Goal: Information Seeking & Learning: Learn about a topic

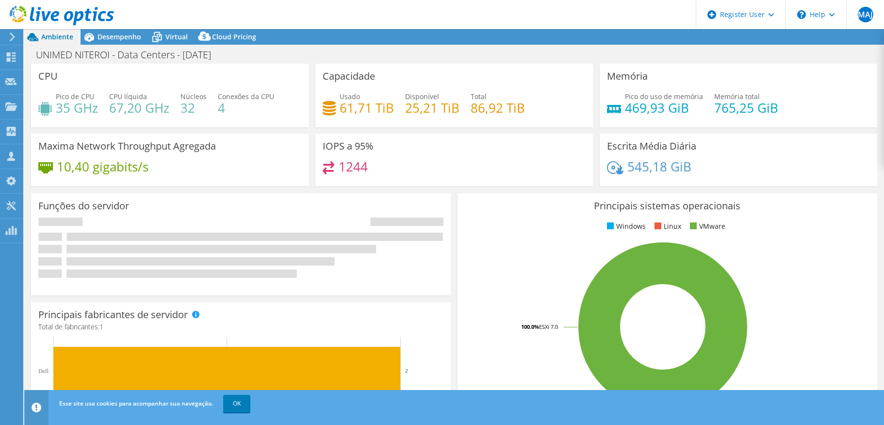
select select "USD"
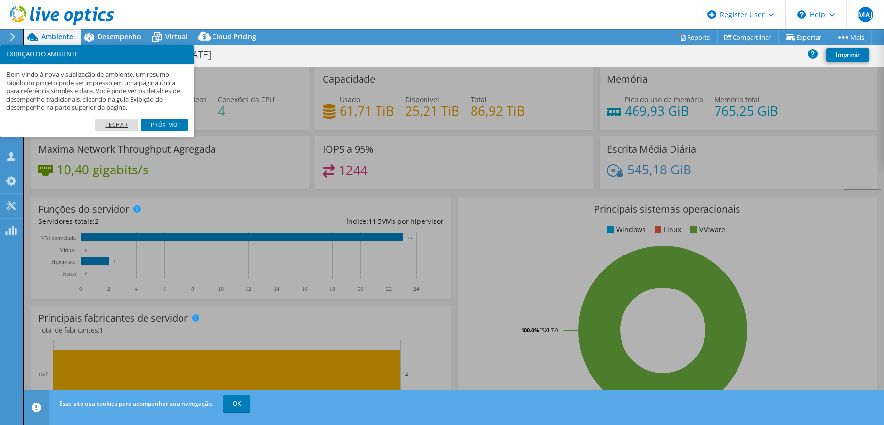
click at [118, 122] on link "Fechar" at bounding box center [116, 124] width 43 height 13
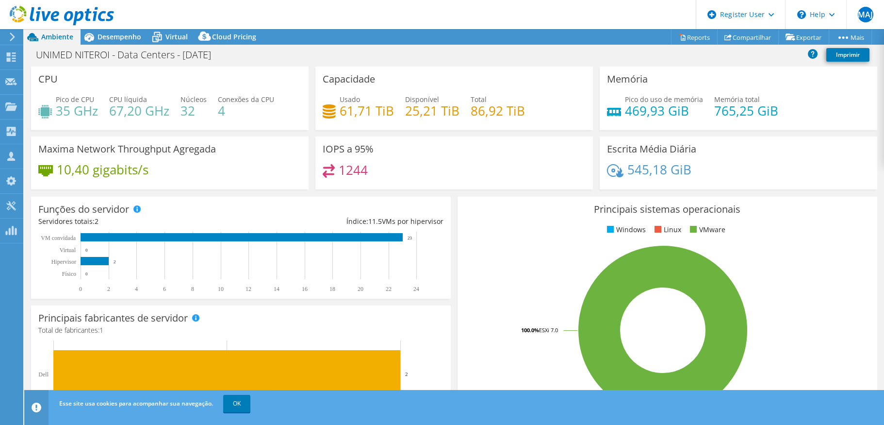
scroll to position [194, 0]
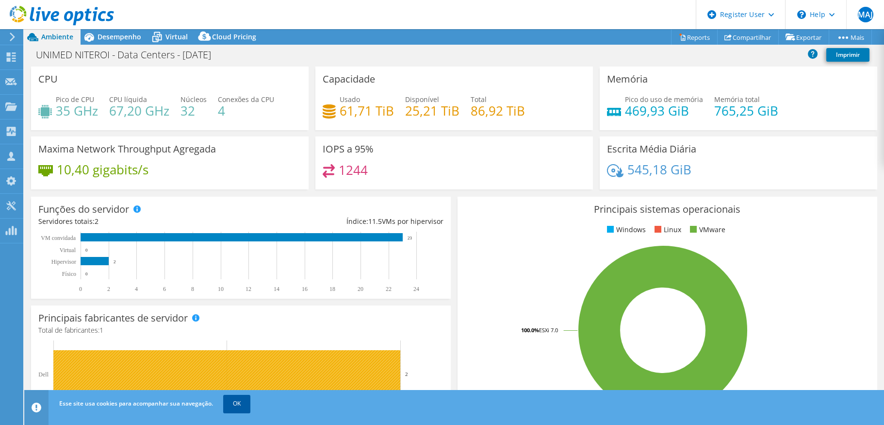
click at [226, 401] on link "OK" at bounding box center [236, 403] width 27 height 17
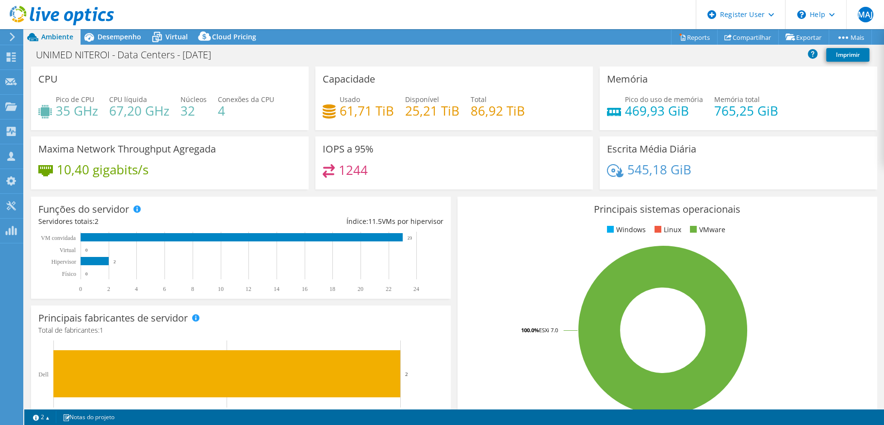
scroll to position [40, 0]
click at [13, 61] on use at bounding box center [11, 56] width 9 height 9
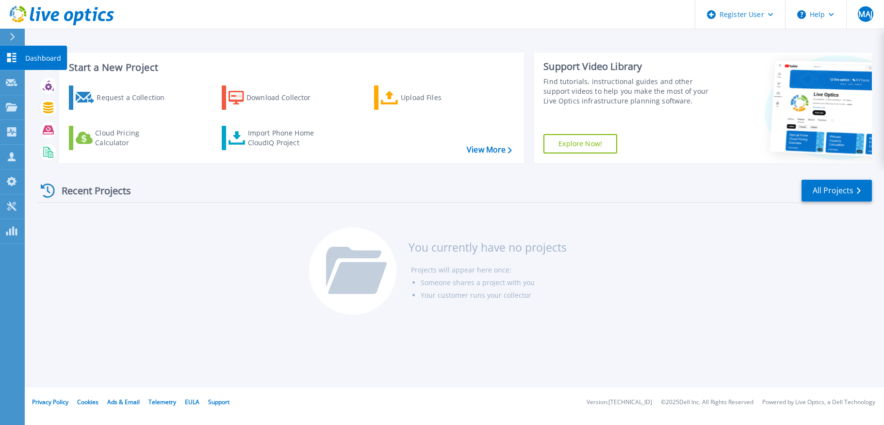
click at [11, 55] on icon at bounding box center [12, 57] width 12 height 9
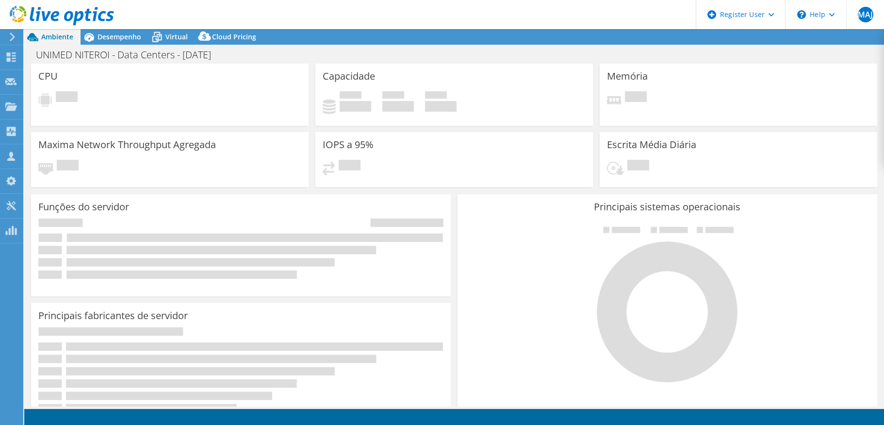
select select "USD"
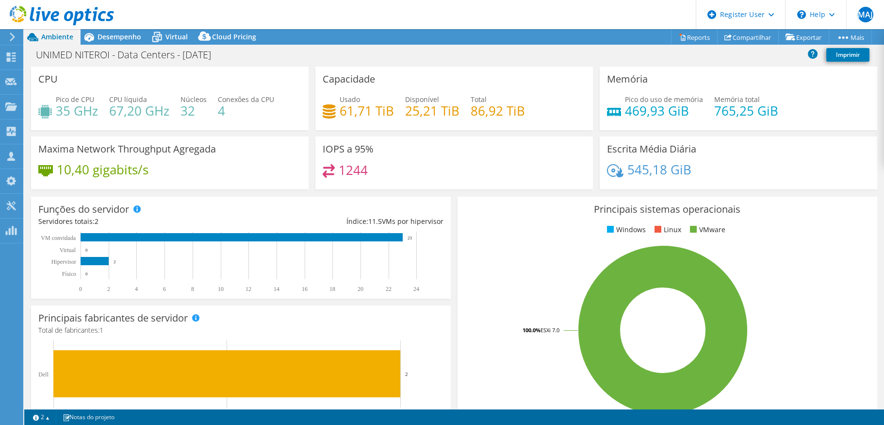
click at [534, 118] on div "Usado 61,71 TiB Disponível 25,21 TiB Total 86,92 TiB" at bounding box center [454, 110] width 263 height 32
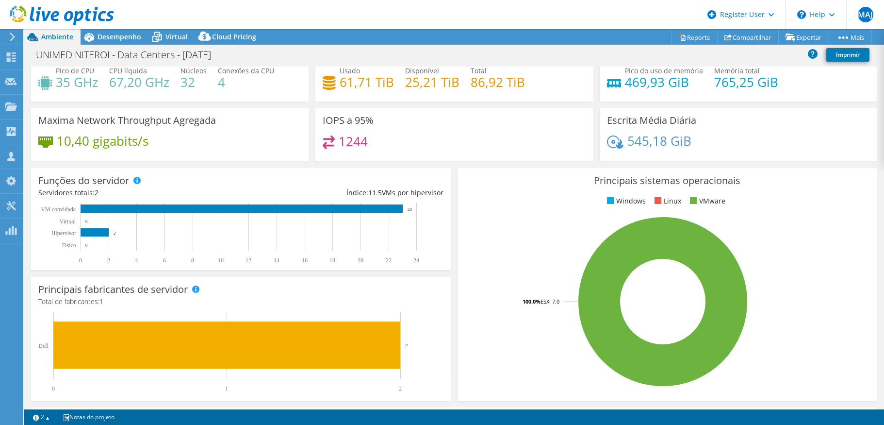
scroll to position [40, 0]
click at [110, 35] on span "Desempenho" at bounding box center [120, 36] width 44 height 9
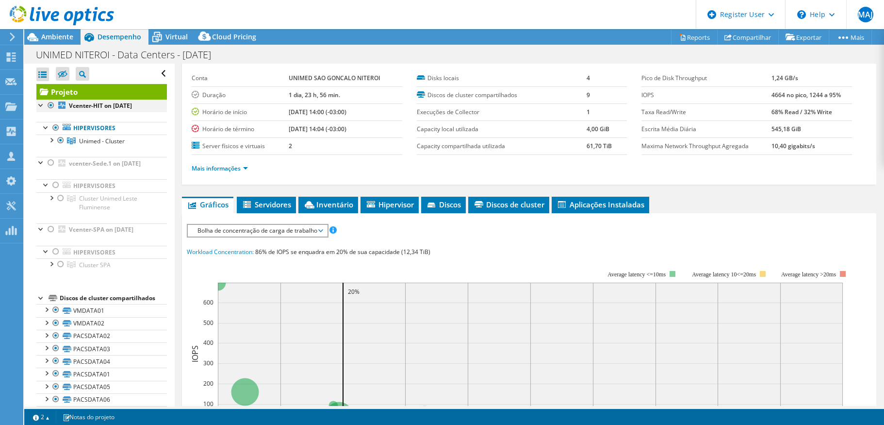
click at [39, 103] on div at bounding box center [41, 105] width 10 height 10
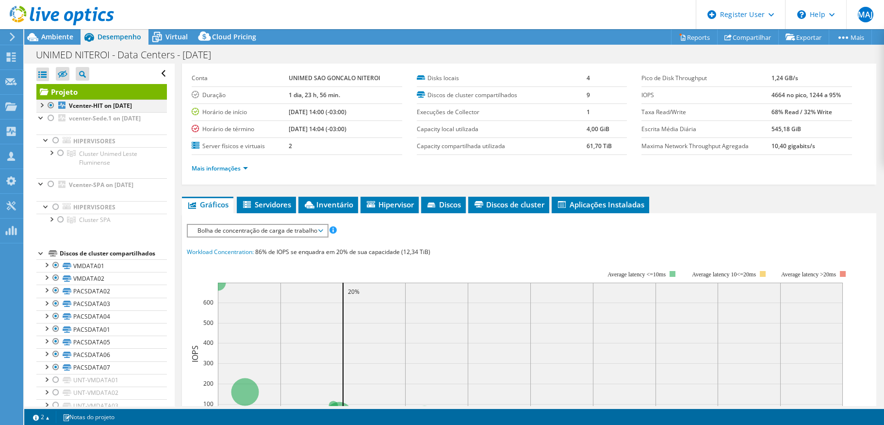
click at [39, 103] on div at bounding box center [41, 105] width 10 height 10
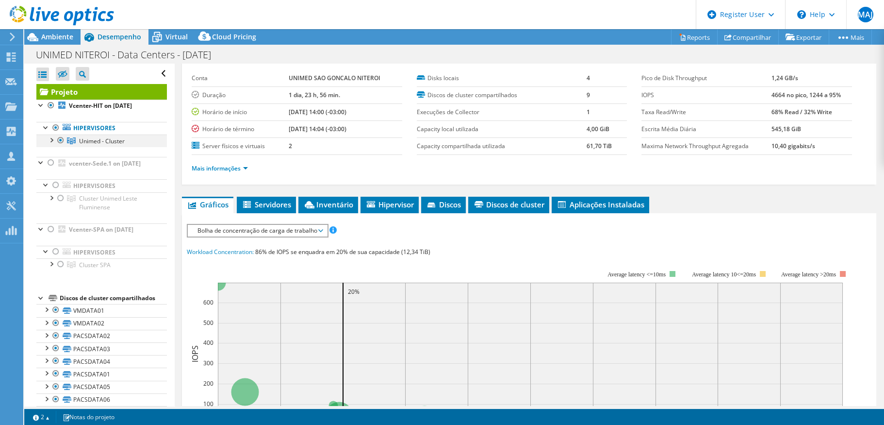
click at [53, 140] on div at bounding box center [51, 139] width 10 height 10
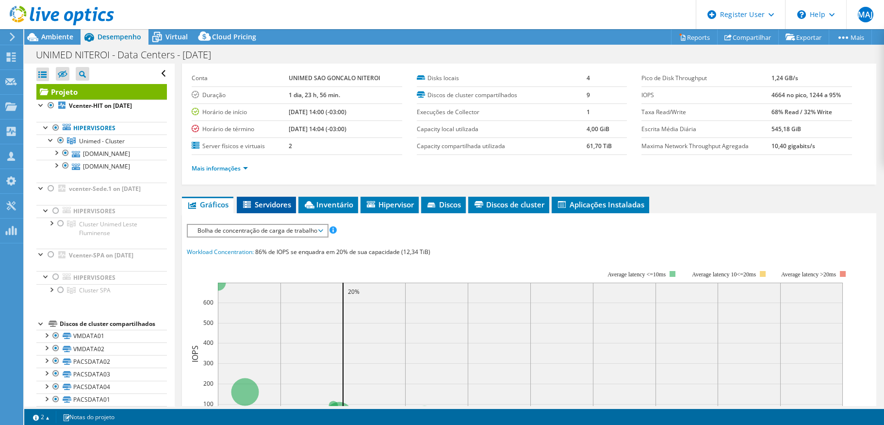
click at [256, 201] on span "Servidores" at bounding box center [267, 204] width 50 height 10
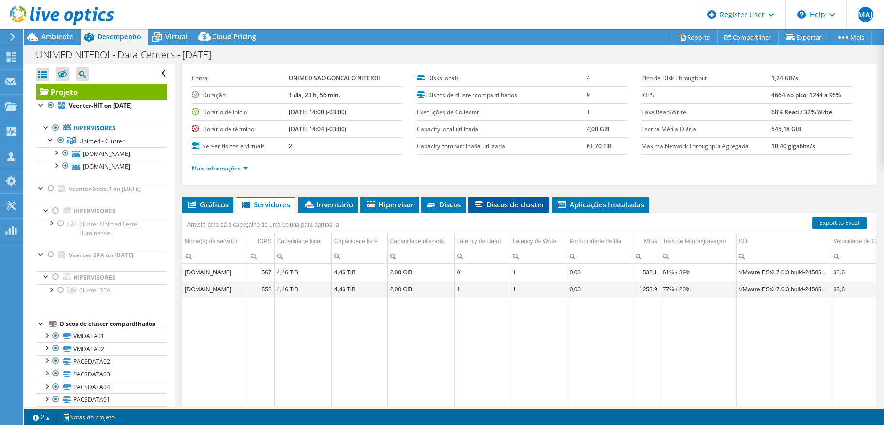
click at [525, 207] on span "Discos de cluster" at bounding box center [508, 204] width 71 height 10
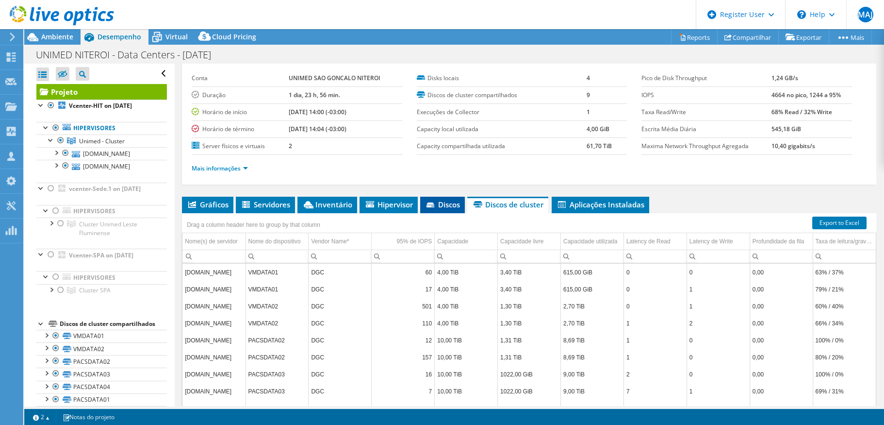
click at [456, 202] on span "Discos" at bounding box center [442, 204] width 35 height 10
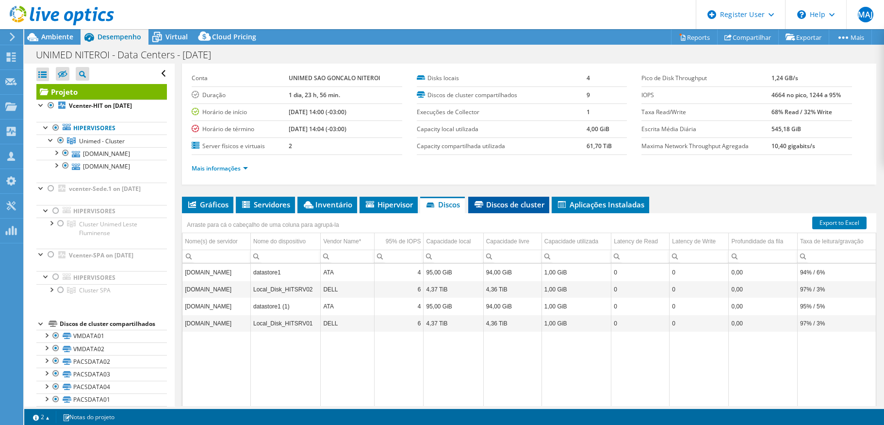
click at [509, 197] on li "Discos de cluster" at bounding box center [508, 205] width 81 height 17
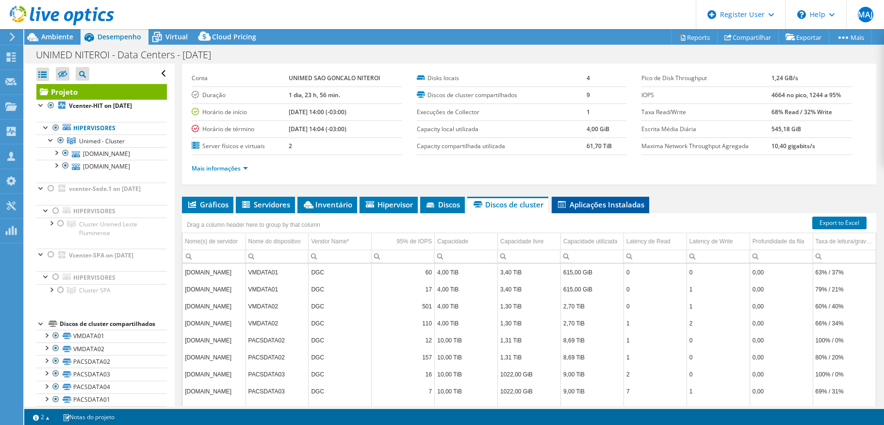
click at [601, 204] on span "Aplicações Instaladas" at bounding box center [601, 204] width 88 height 10
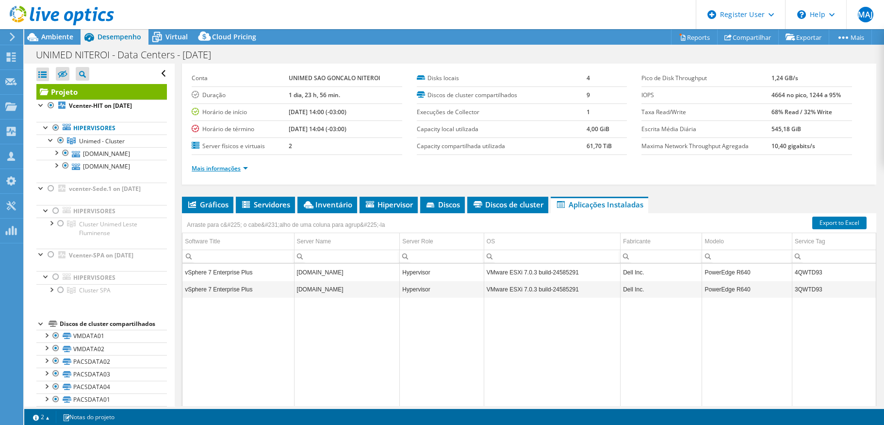
click at [244, 167] on link "Mais informações" at bounding box center [220, 168] width 56 height 8
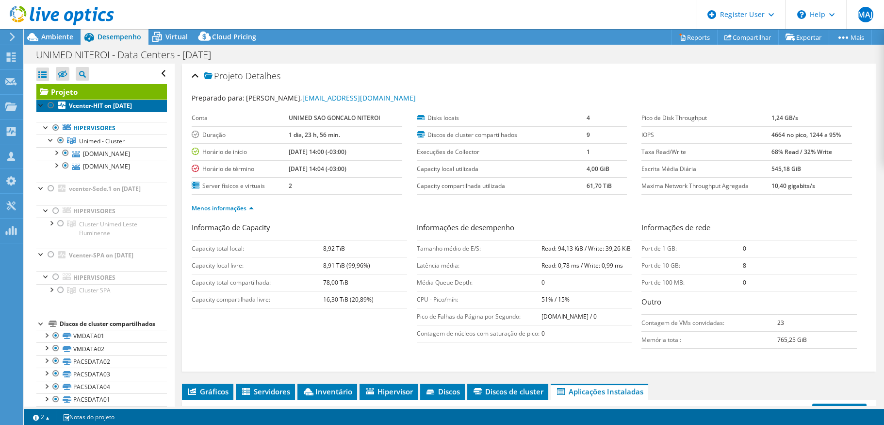
click at [96, 102] on b "Vcenter-HIT on [DATE]" at bounding box center [100, 105] width 63 height 8
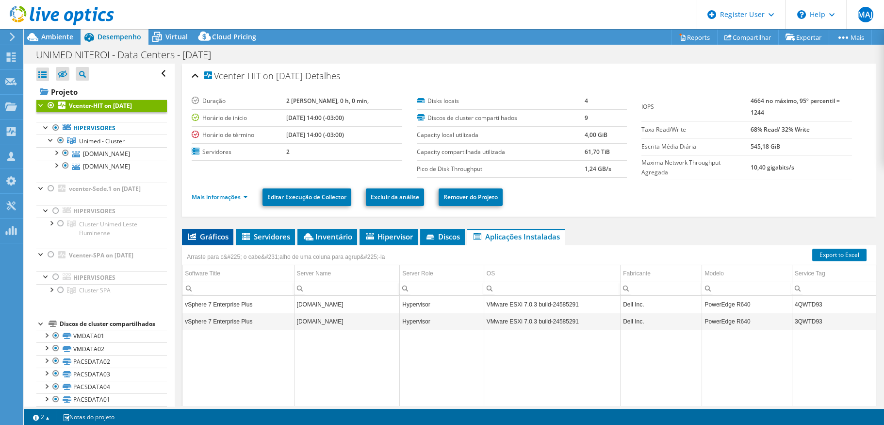
click at [206, 243] on li "Gráficos" at bounding box center [207, 237] width 51 height 17
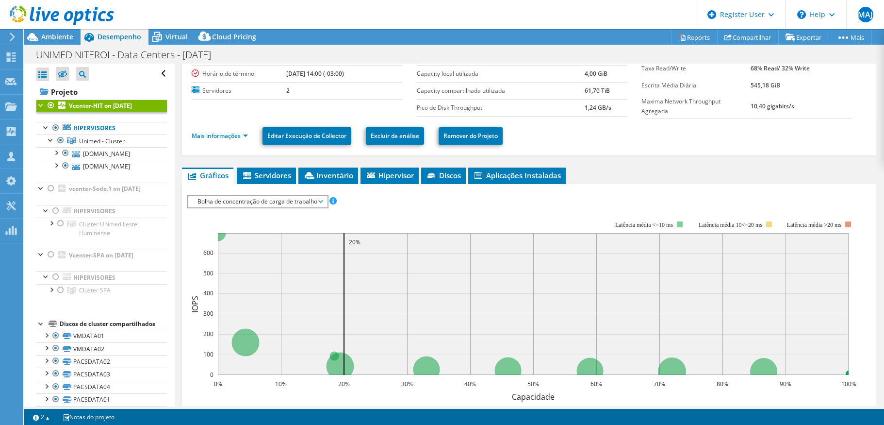
scroll to position [60, 0]
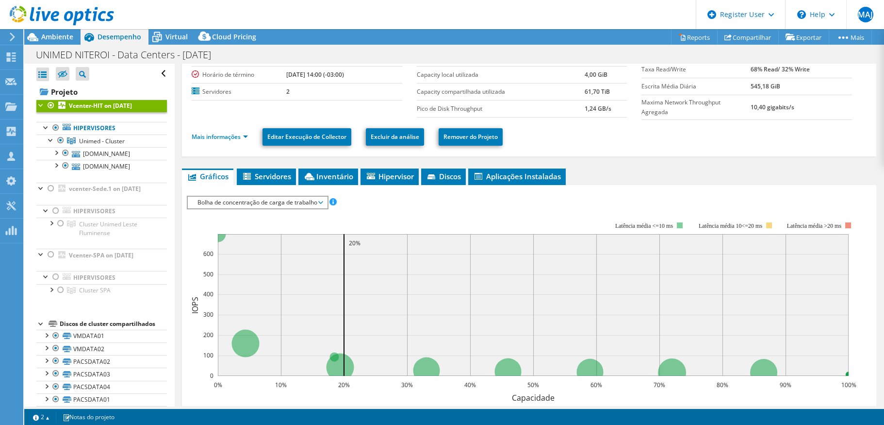
click at [326, 203] on span "Bolha de concentração de carga de trabalho" at bounding box center [257, 203] width 139 height 12
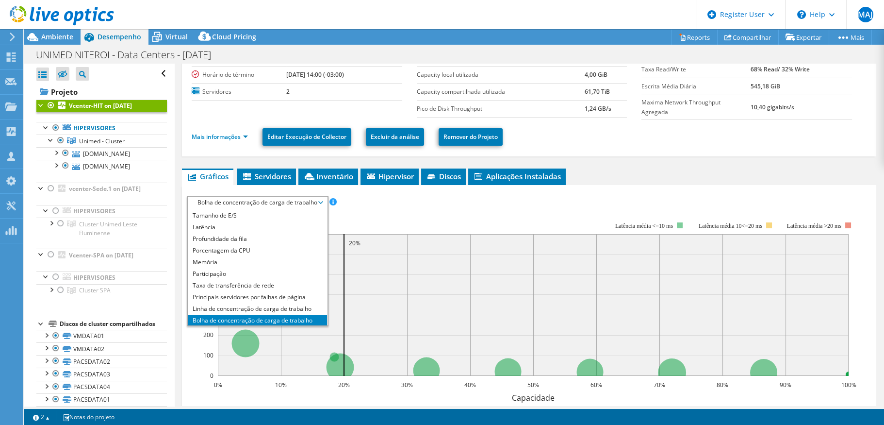
scroll to position [34, 0]
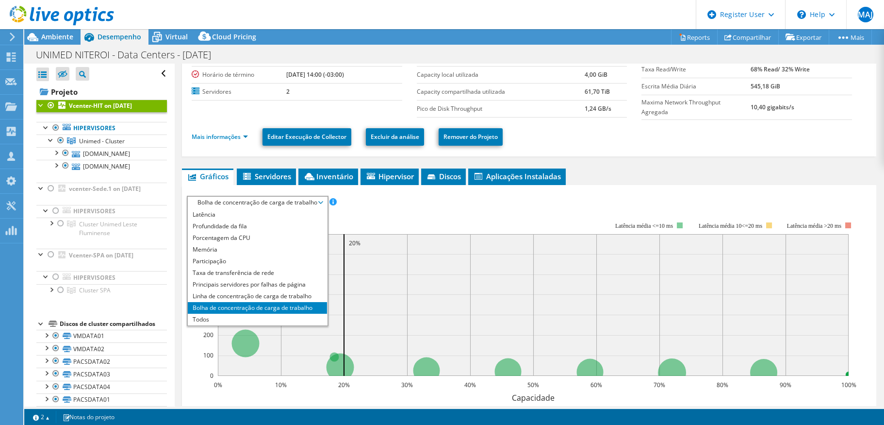
click at [366, 216] on rect at bounding box center [522, 306] width 670 height 194
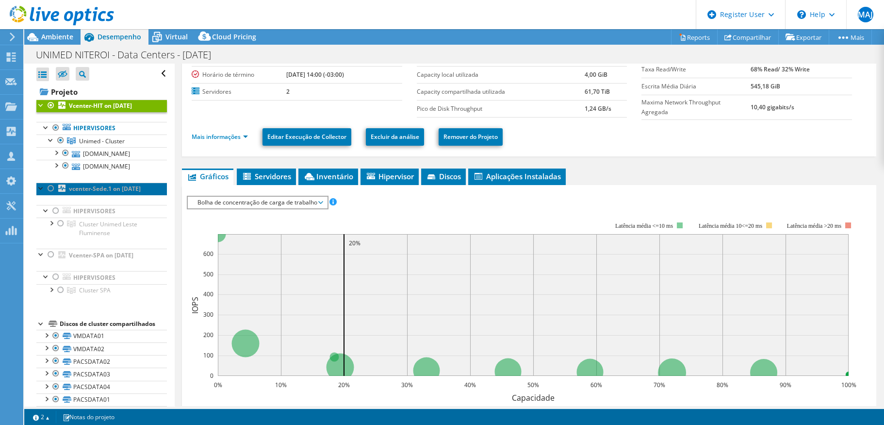
click at [71, 189] on b "vcenter-Sede.1 on [DATE]" at bounding box center [105, 188] width 72 height 8
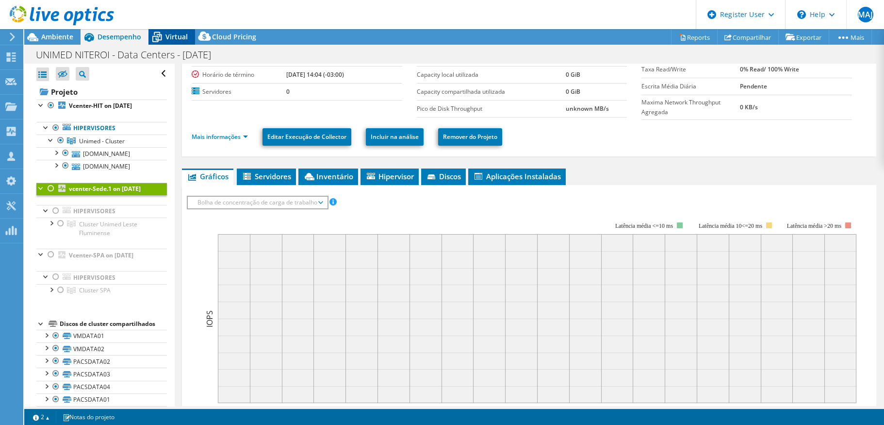
click at [165, 30] on div "Virtual" at bounding box center [172, 37] width 47 height 16
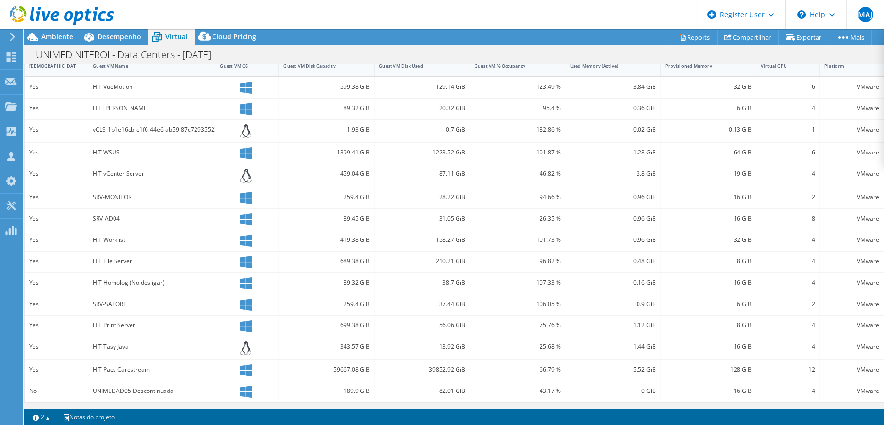
scroll to position [0, 0]
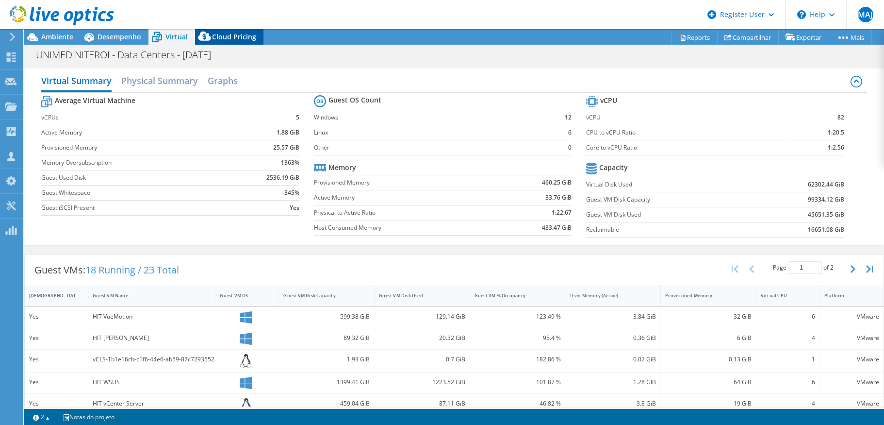
click at [205, 41] on icon at bounding box center [204, 38] width 19 height 19
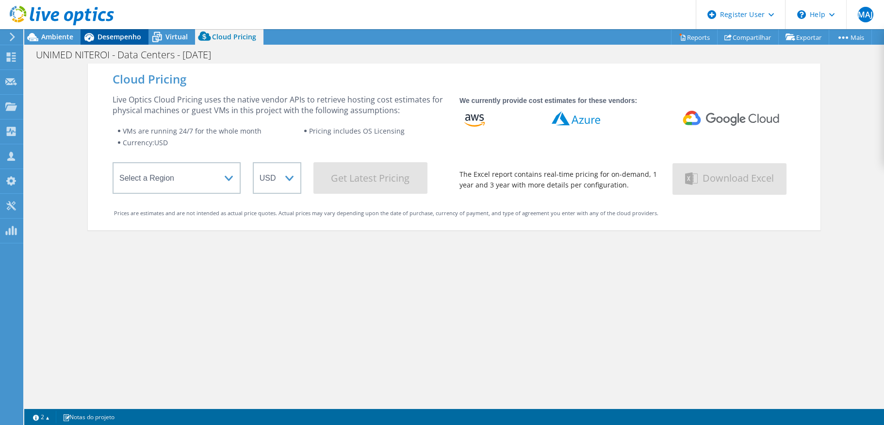
click at [119, 37] on span "Desempenho" at bounding box center [120, 36] width 44 height 9
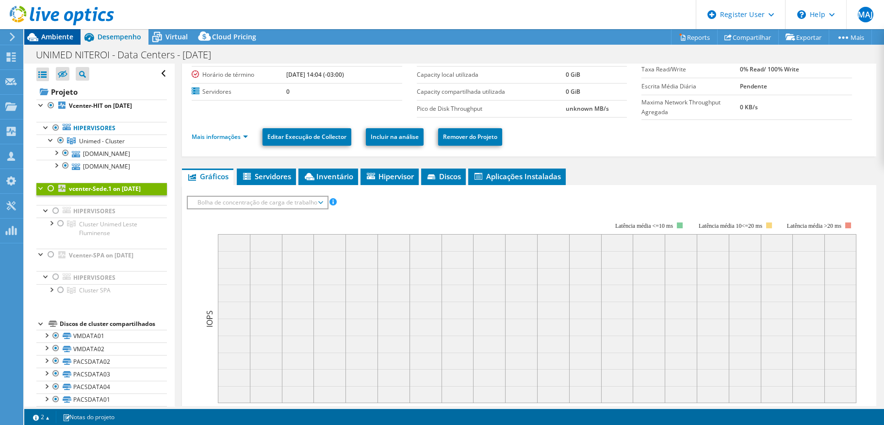
click at [64, 36] on span "Ambiente" at bounding box center [57, 36] width 32 height 9
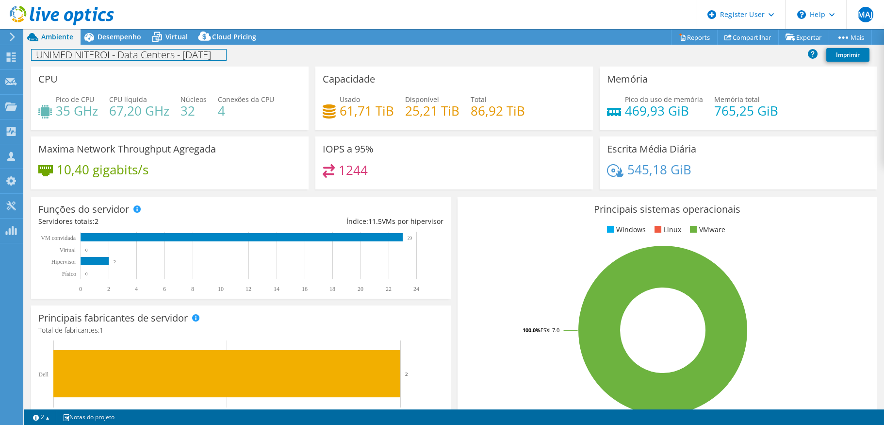
click at [119, 53] on h1 "UNIMED NITEROI - Data Centers - [DATE]" at bounding box center [129, 55] width 195 height 11
click at [311, 59] on div "UNIMED NITEROI - Data Centers - [DATE] Imprimir" at bounding box center [454, 55] width 860 height 18
click at [703, 35] on link "Reports" at bounding box center [694, 37] width 47 height 15
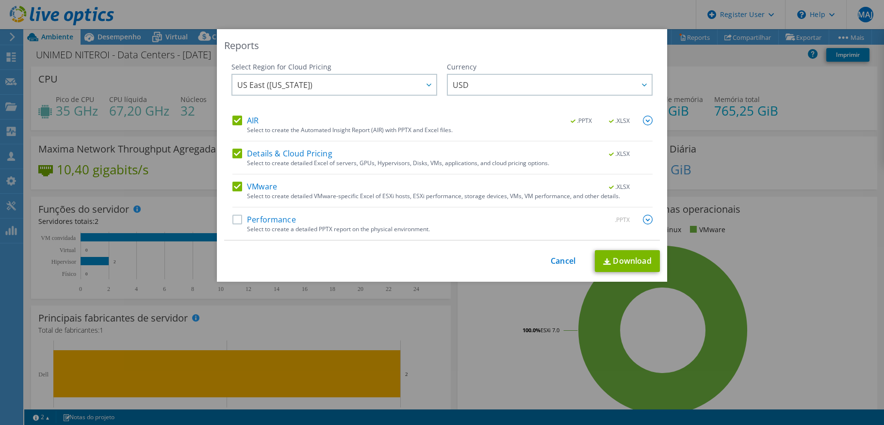
click at [764, 144] on div "Reports Select Region for Cloud Pricing Asia Pacific ([GEOGRAPHIC_DATA]) [GEOGR…" at bounding box center [442, 212] width 884 height 366
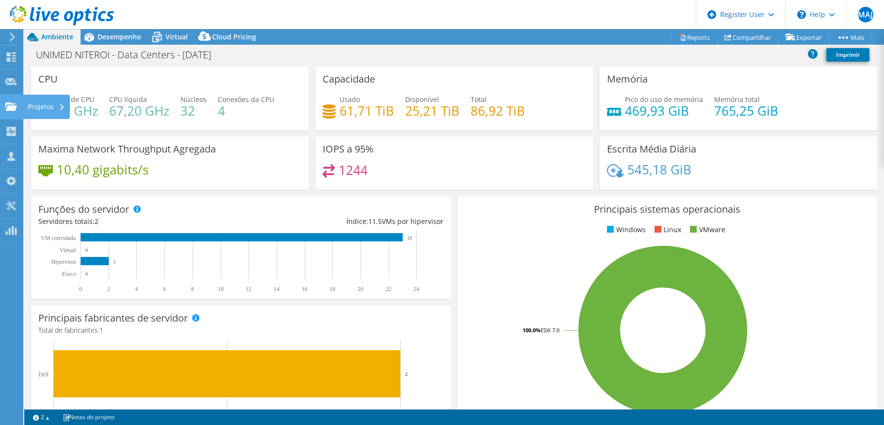
click at [32, 103] on div "Projetos" at bounding box center [46, 107] width 47 height 24
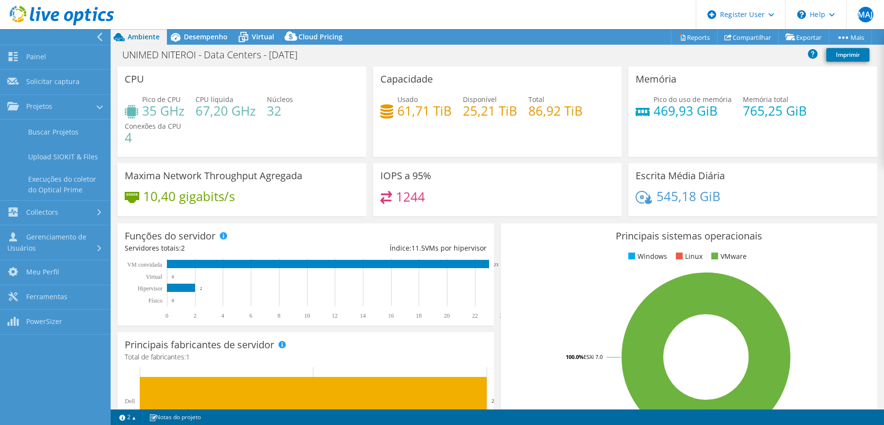
click at [96, 36] on icon at bounding box center [99, 37] width 7 height 9
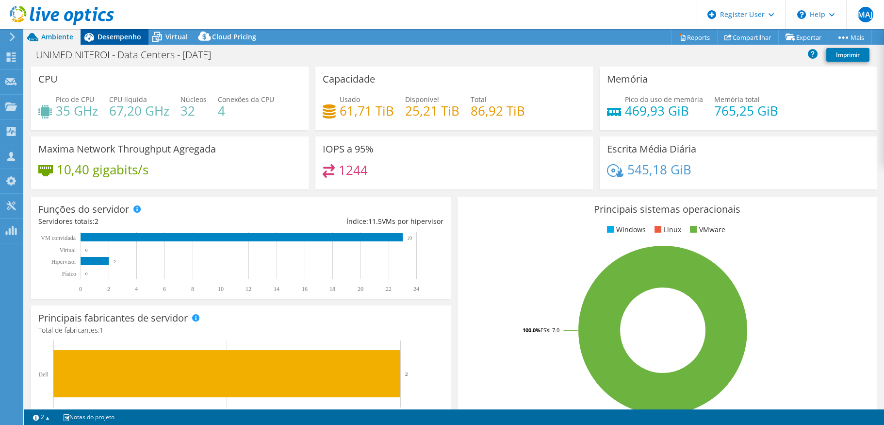
click at [110, 42] on div "Desempenho" at bounding box center [115, 37] width 68 height 16
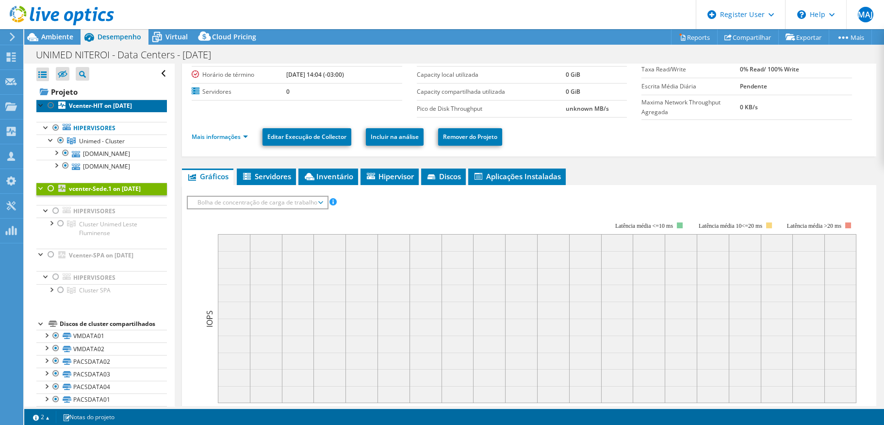
click at [99, 101] on b "Vcenter-HIT on [DATE]" at bounding box center [100, 105] width 63 height 8
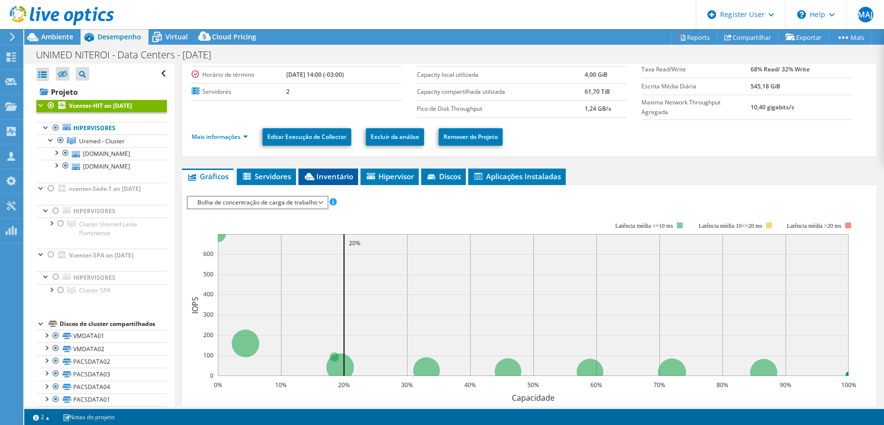
click at [324, 177] on span "Inventário" at bounding box center [328, 176] width 50 height 10
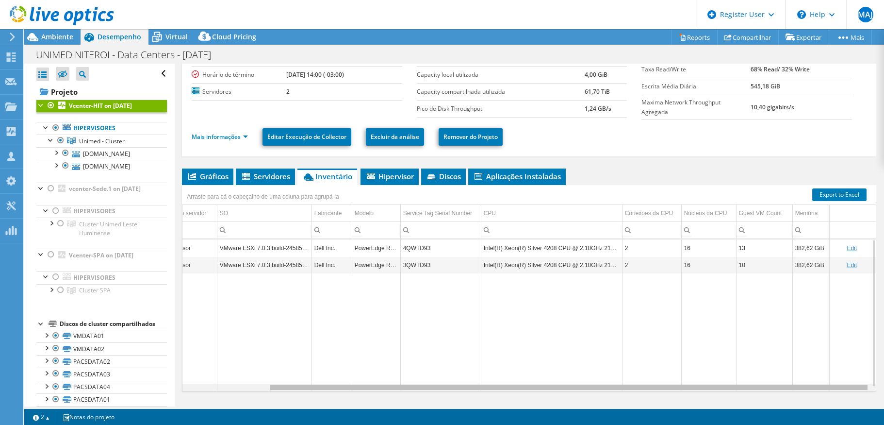
drag, startPoint x: 733, startPoint y: 386, endPoint x: 894, endPoint y: 367, distance: 161.8
click at [884, 367] on html "MAJ [PERSON_NAME] Junior [EMAIL_ADDRESS][PERSON_NAME][DOMAIN_NAME] Dell My Prof…" at bounding box center [442, 212] width 884 height 425
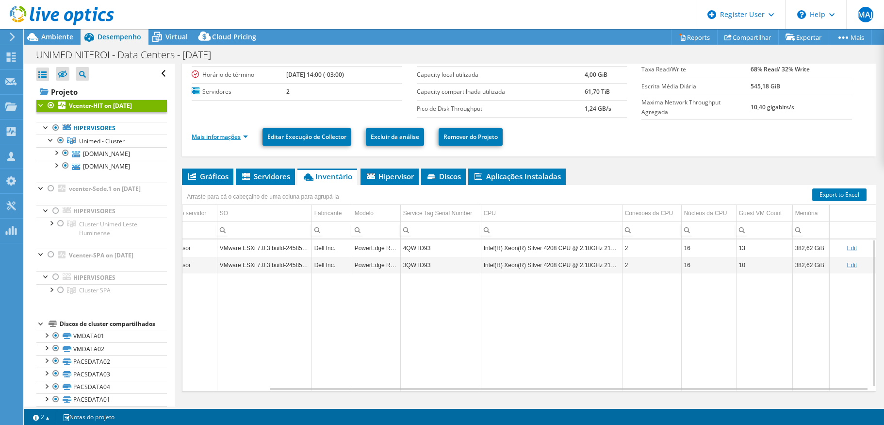
click at [217, 136] on link "Mais informações" at bounding box center [220, 137] width 56 height 8
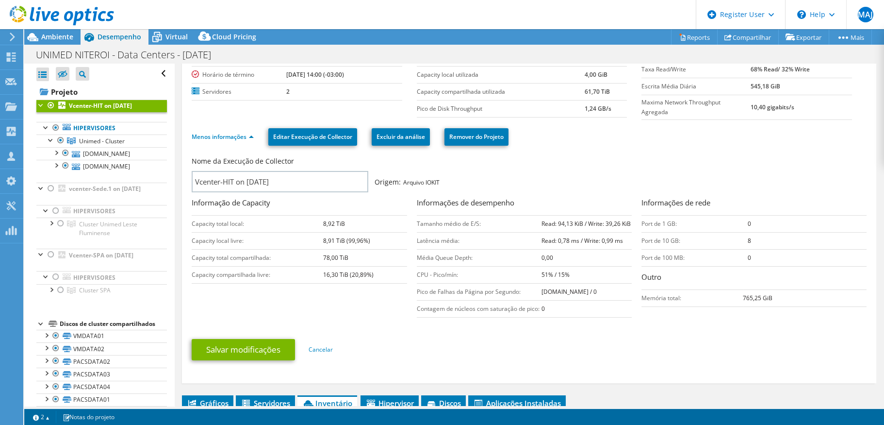
click at [57, 32] on div at bounding box center [57, 16] width 114 height 33
click at [57, 36] on span "Ambiente" at bounding box center [57, 36] width 32 height 9
